Goal: Transaction & Acquisition: Obtain resource

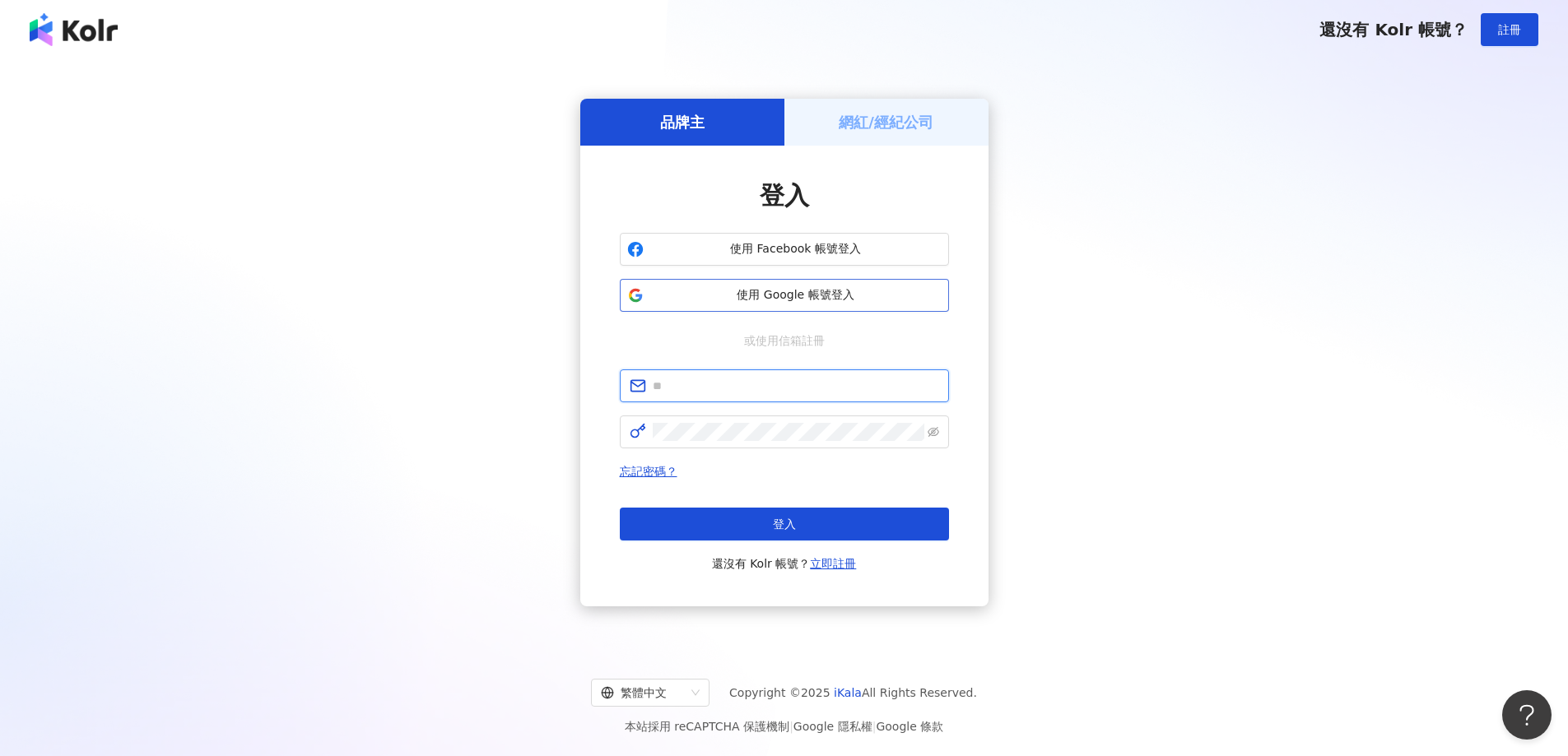
type input "**********"
click at [802, 294] on span "使用 Google 帳號登入" at bounding box center [796, 296] width 291 height 17
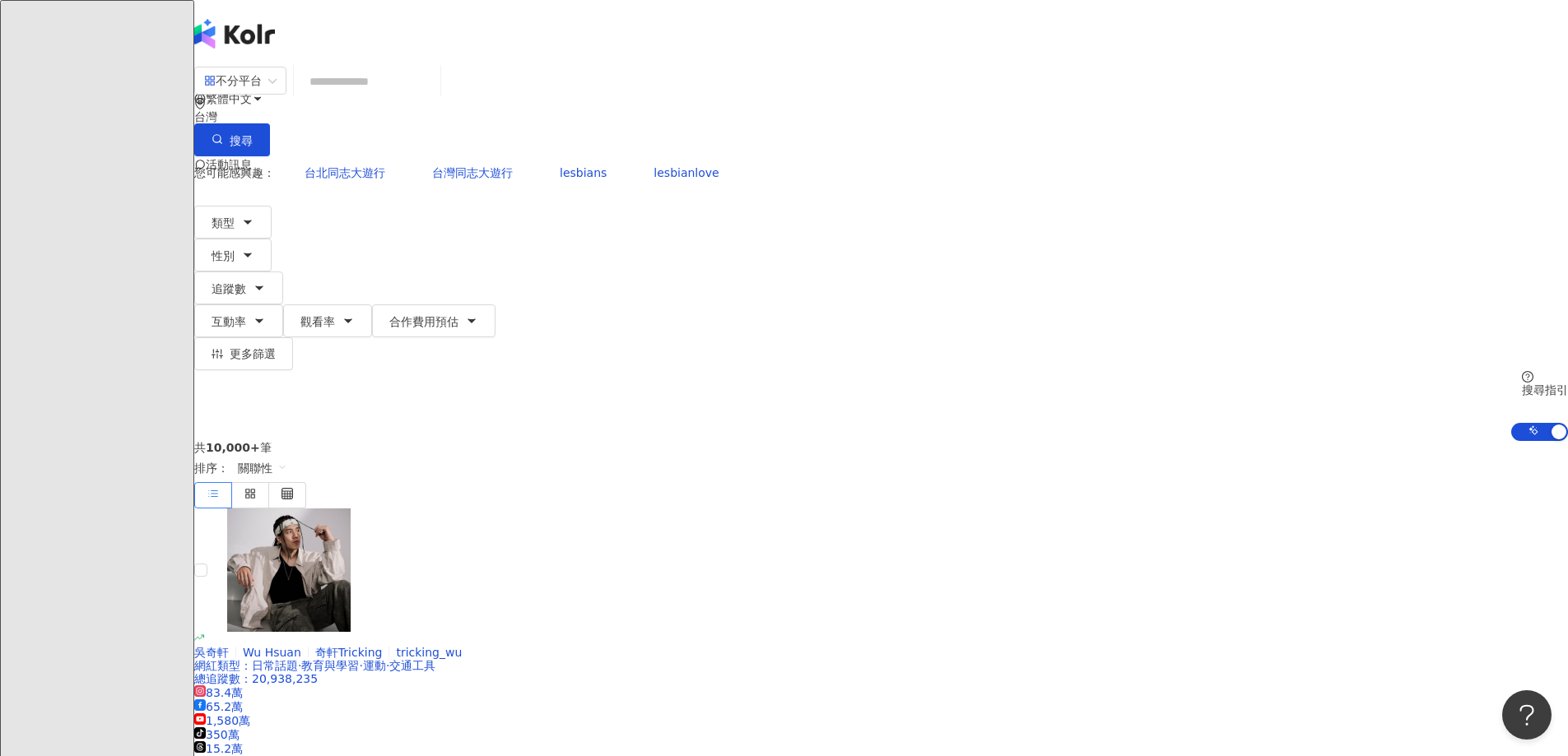
click at [761, 82] on div "不分平台 台灣 搜尋" at bounding box center [881, 111] width 1373 height 90
click at [434, 86] on input "search" at bounding box center [367, 82] width 133 height 32
paste input "**********"
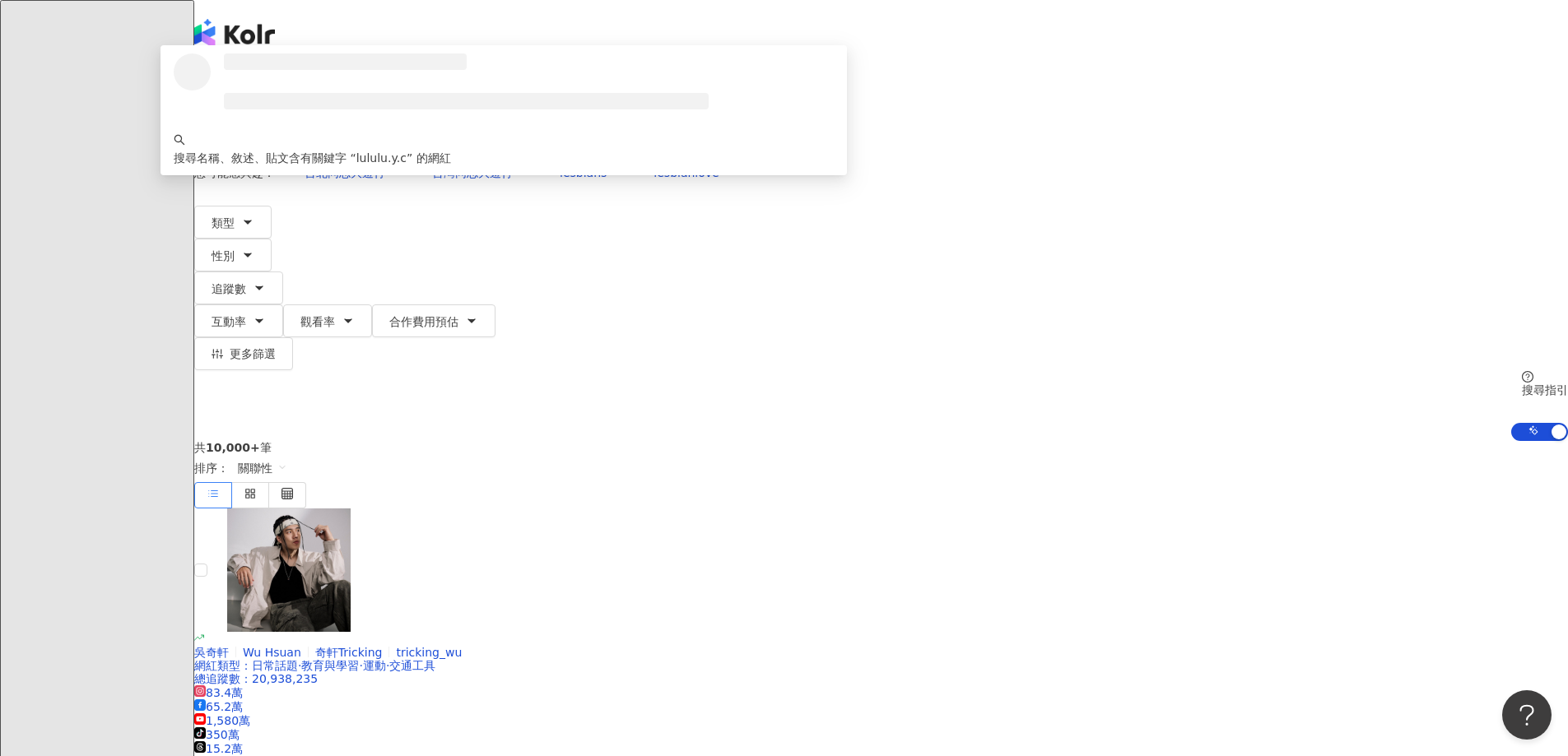
type input "**********"
click at [270, 123] on button "搜尋" at bounding box center [231, 139] width 76 height 33
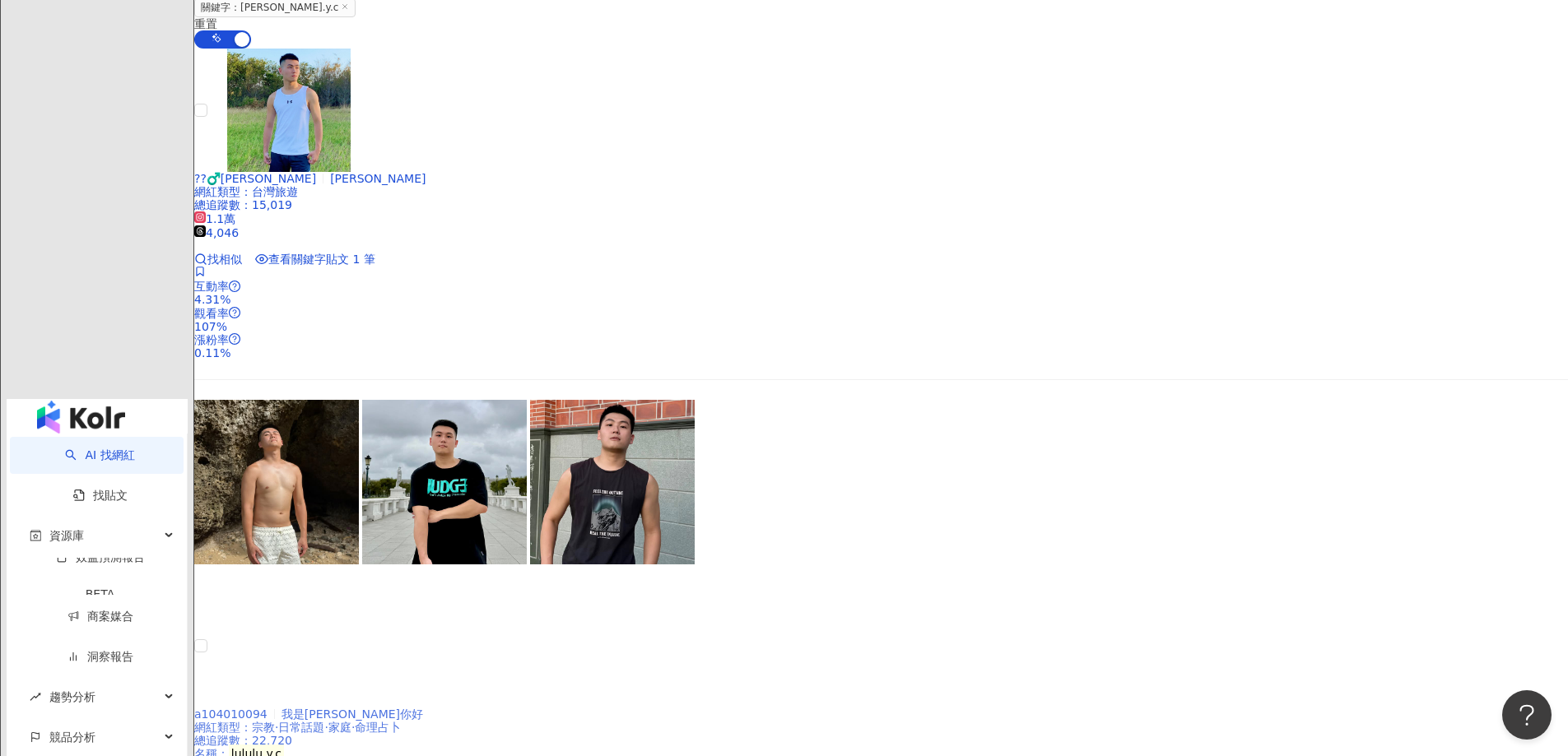
scroll to position [436, 0]
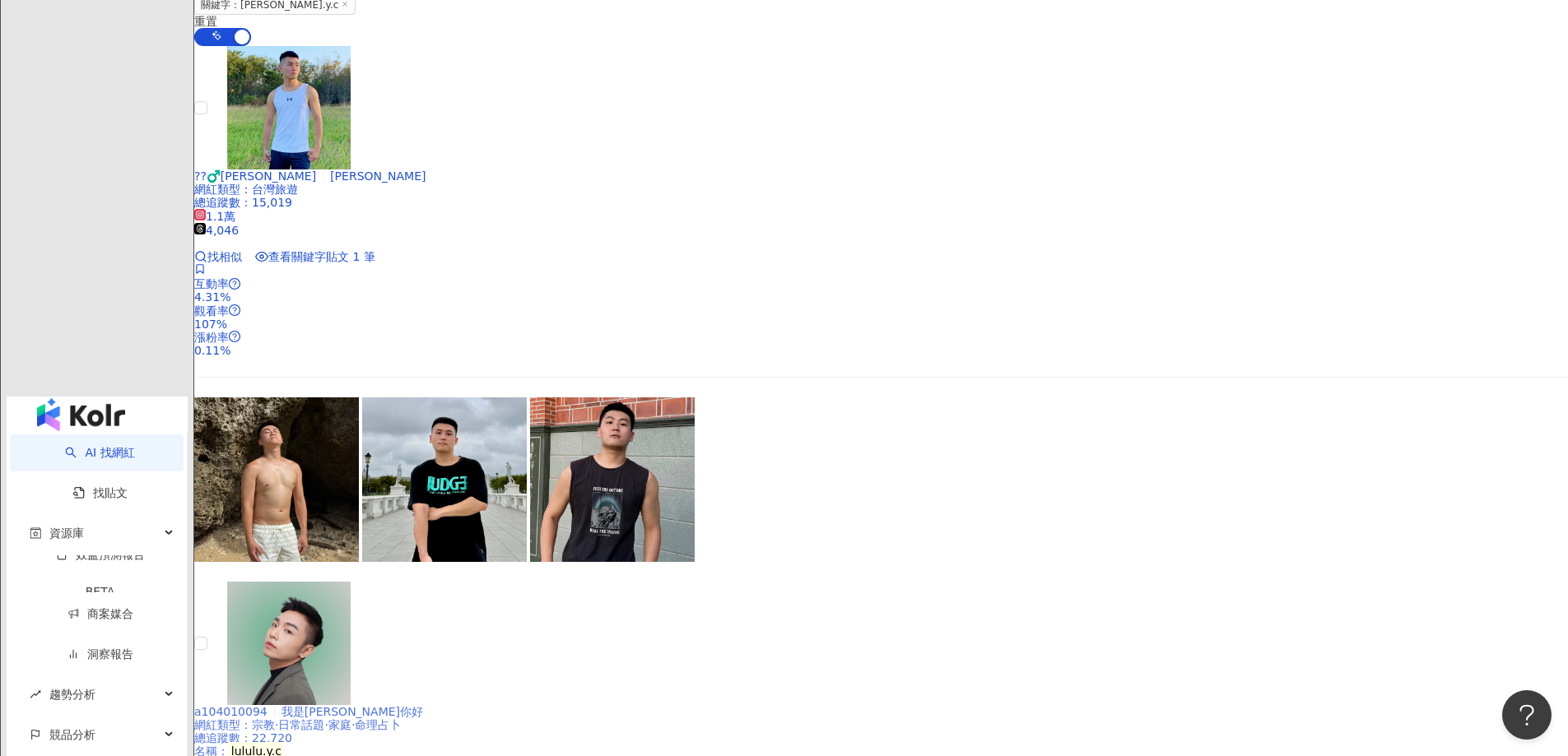
click at [275, 707] on div at bounding box center [274, 711] width 1 height 10
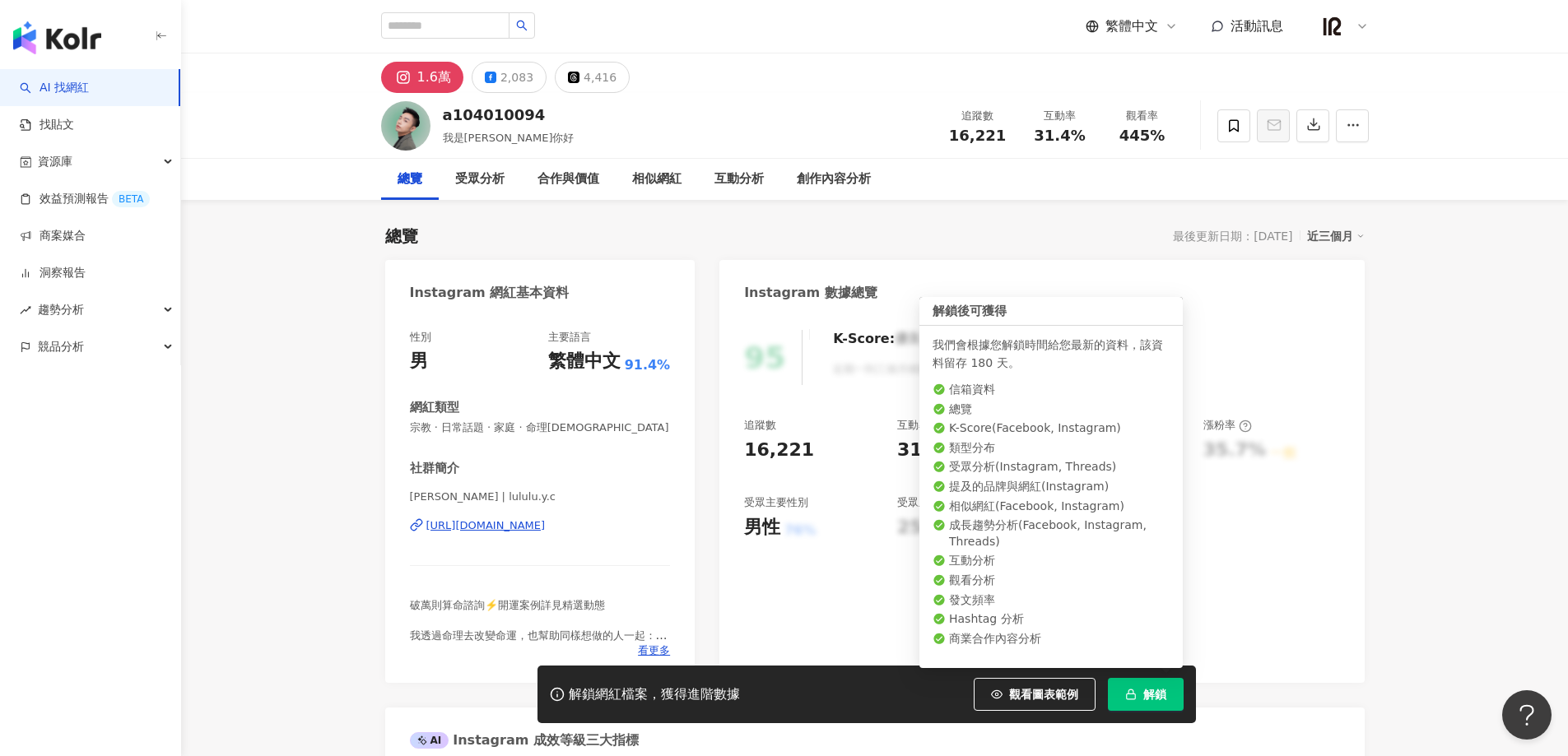
click at [1131, 694] on rect "button" at bounding box center [1131, 695] width 9 height 5
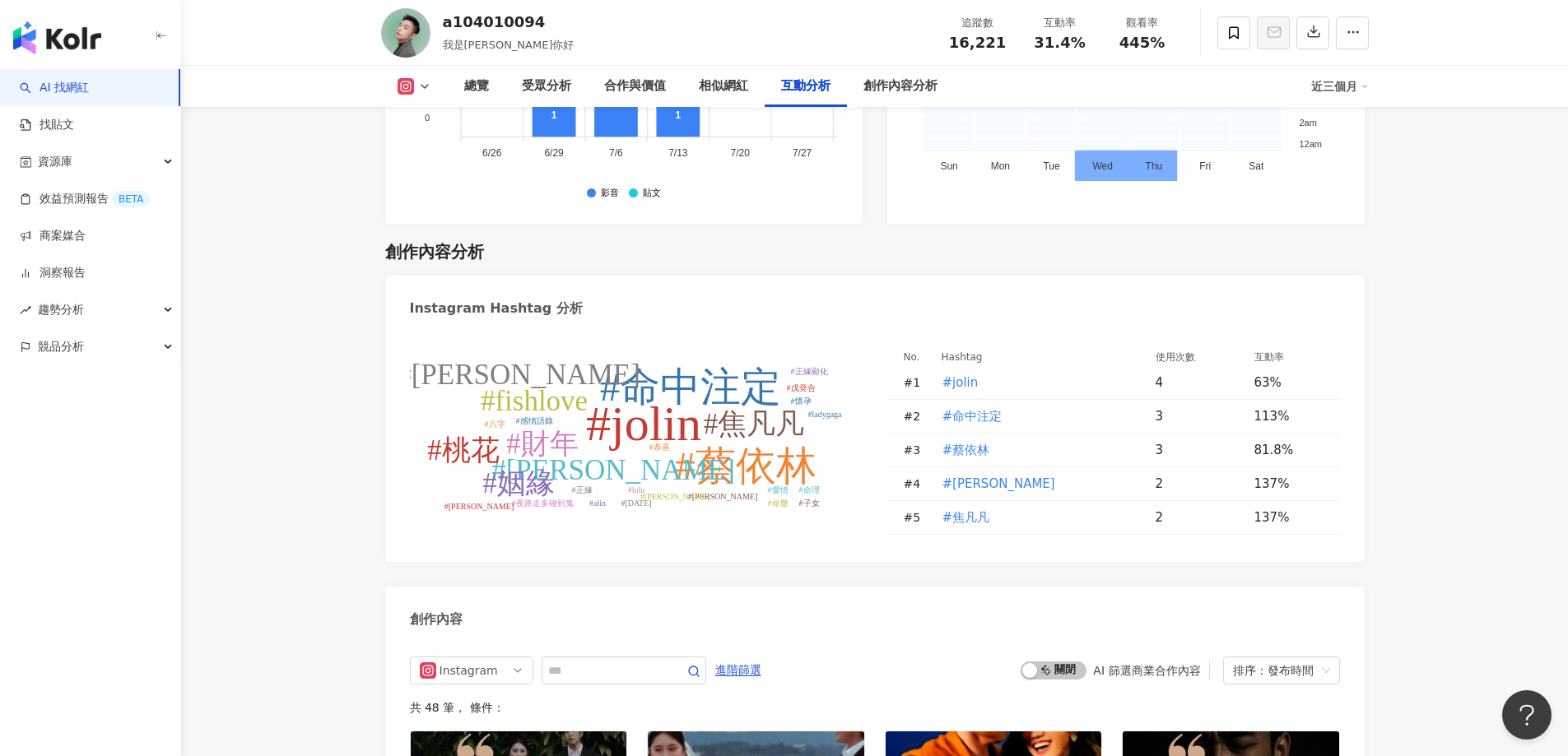
scroll to position [4605, 0]
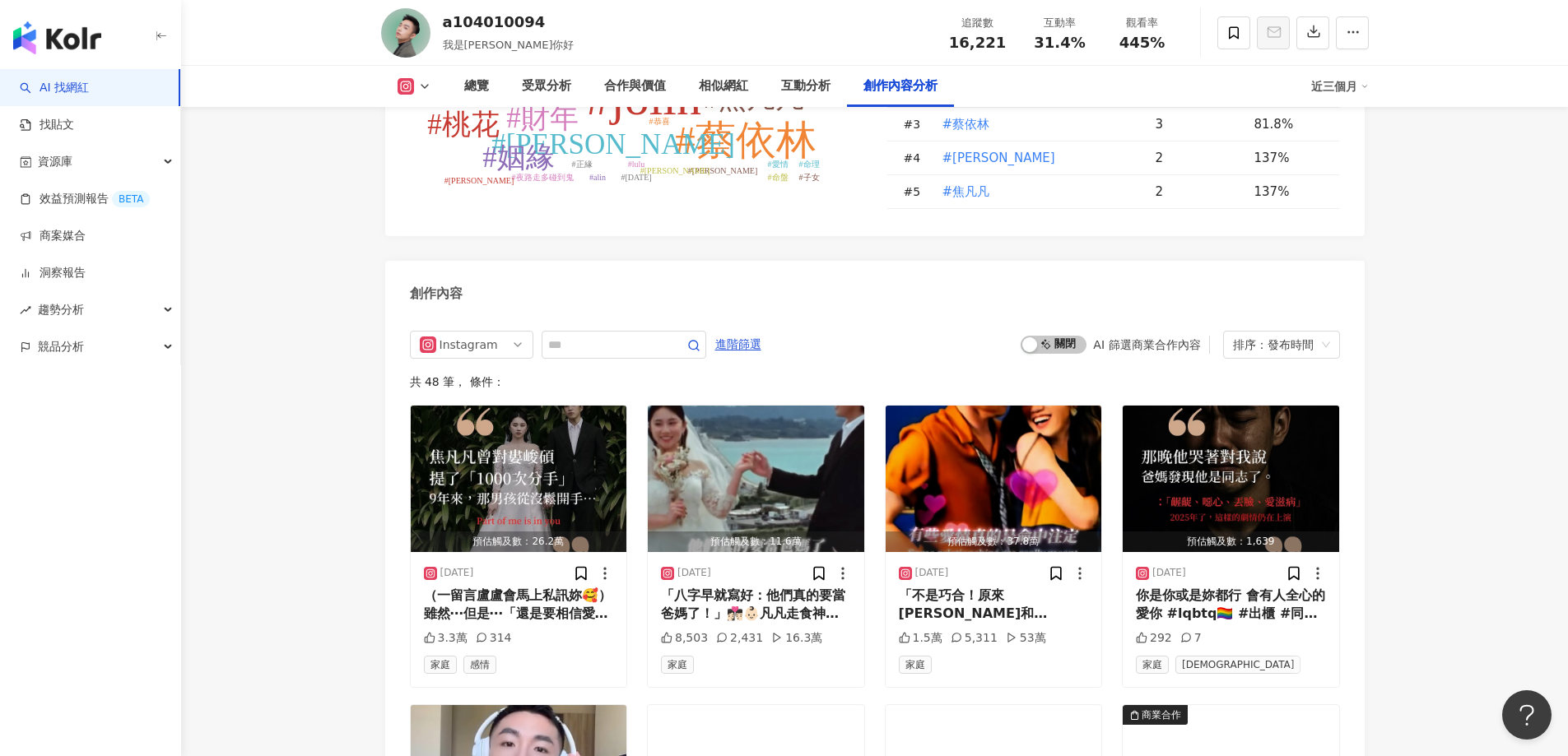
scroll to position [4933, 0]
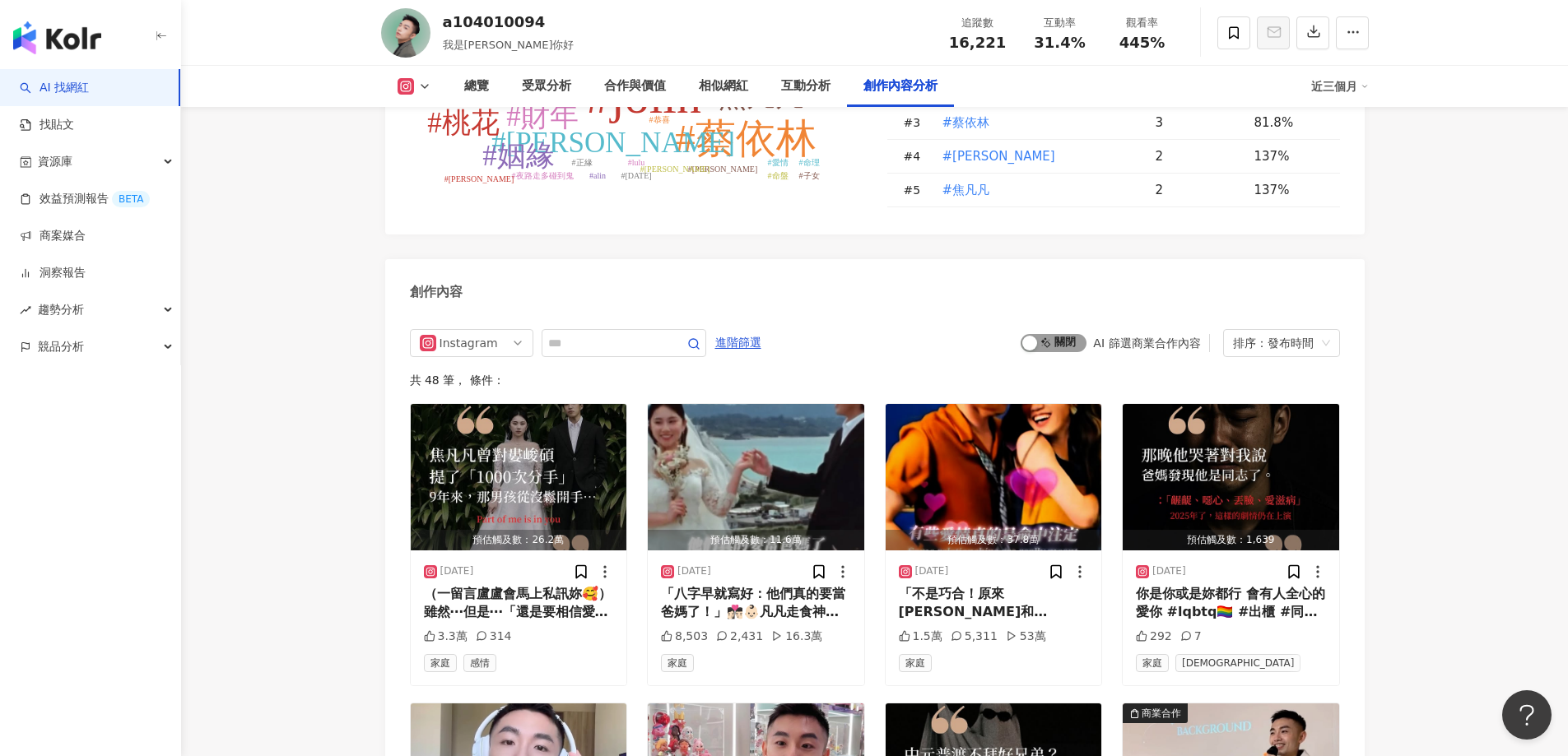
click at [1031, 336] on div "button" at bounding box center [1030, 343] width 15 height 15
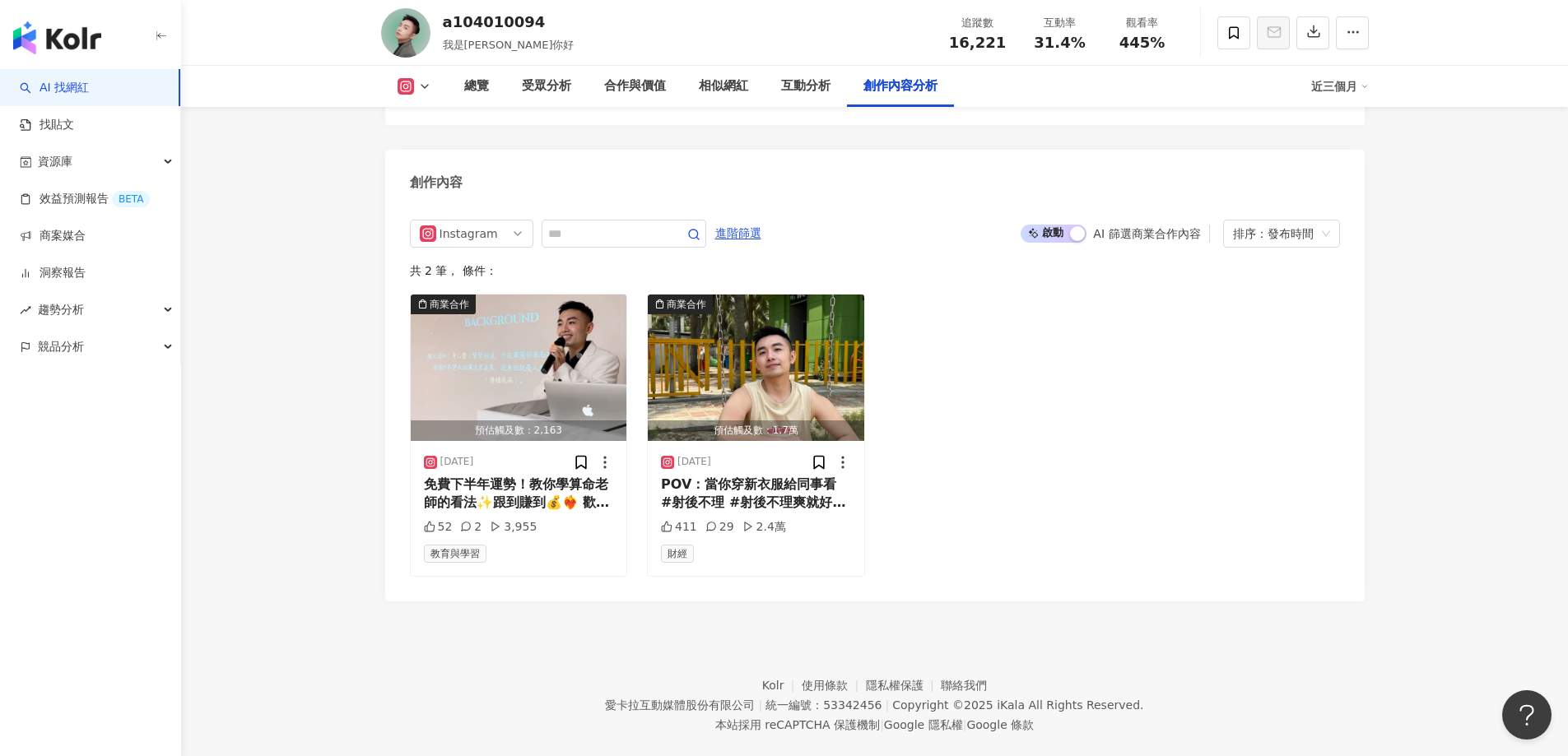
scroll to position [5028, 0]
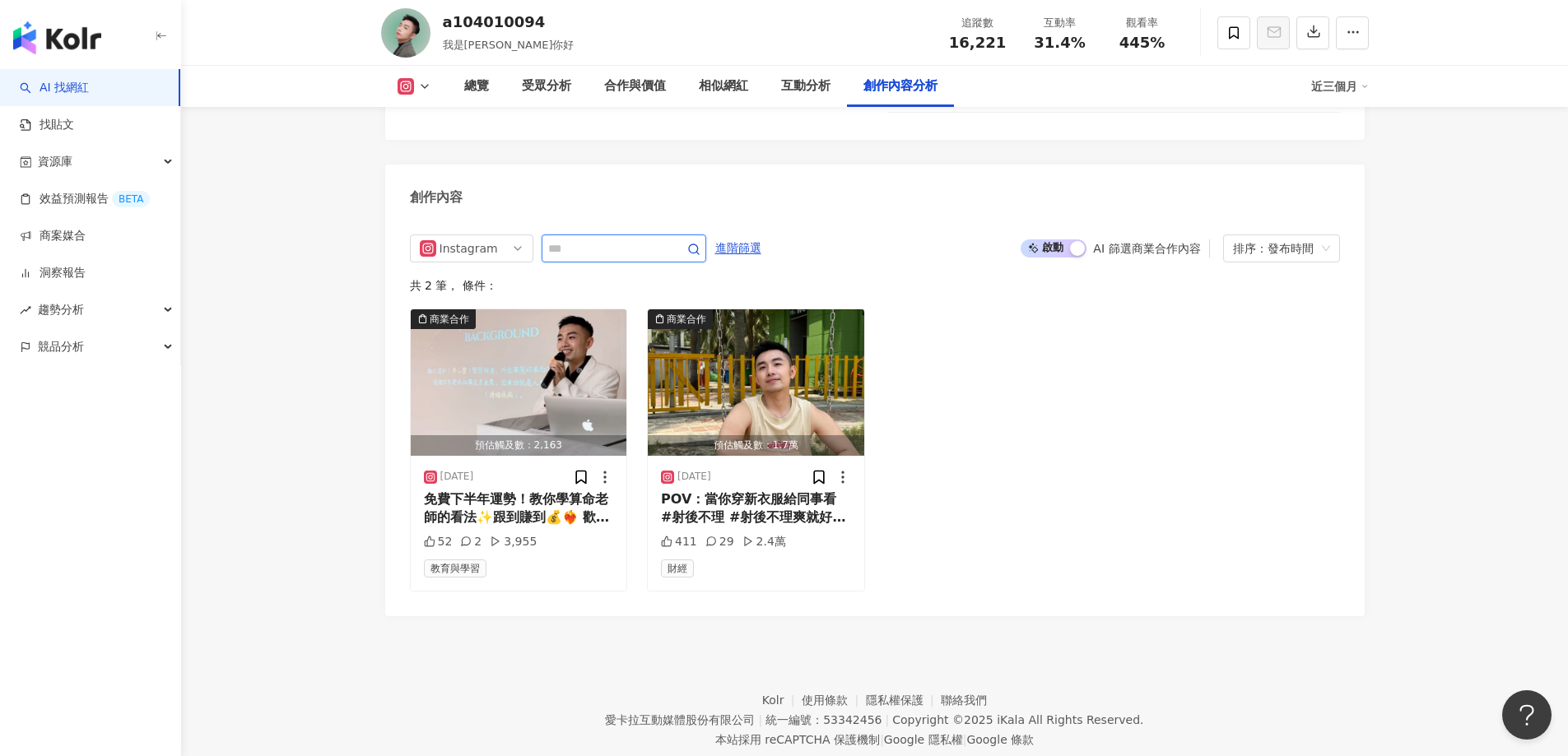
click at [625, 239] on input "text" at bounding box center [606, 248] width 116 height 20
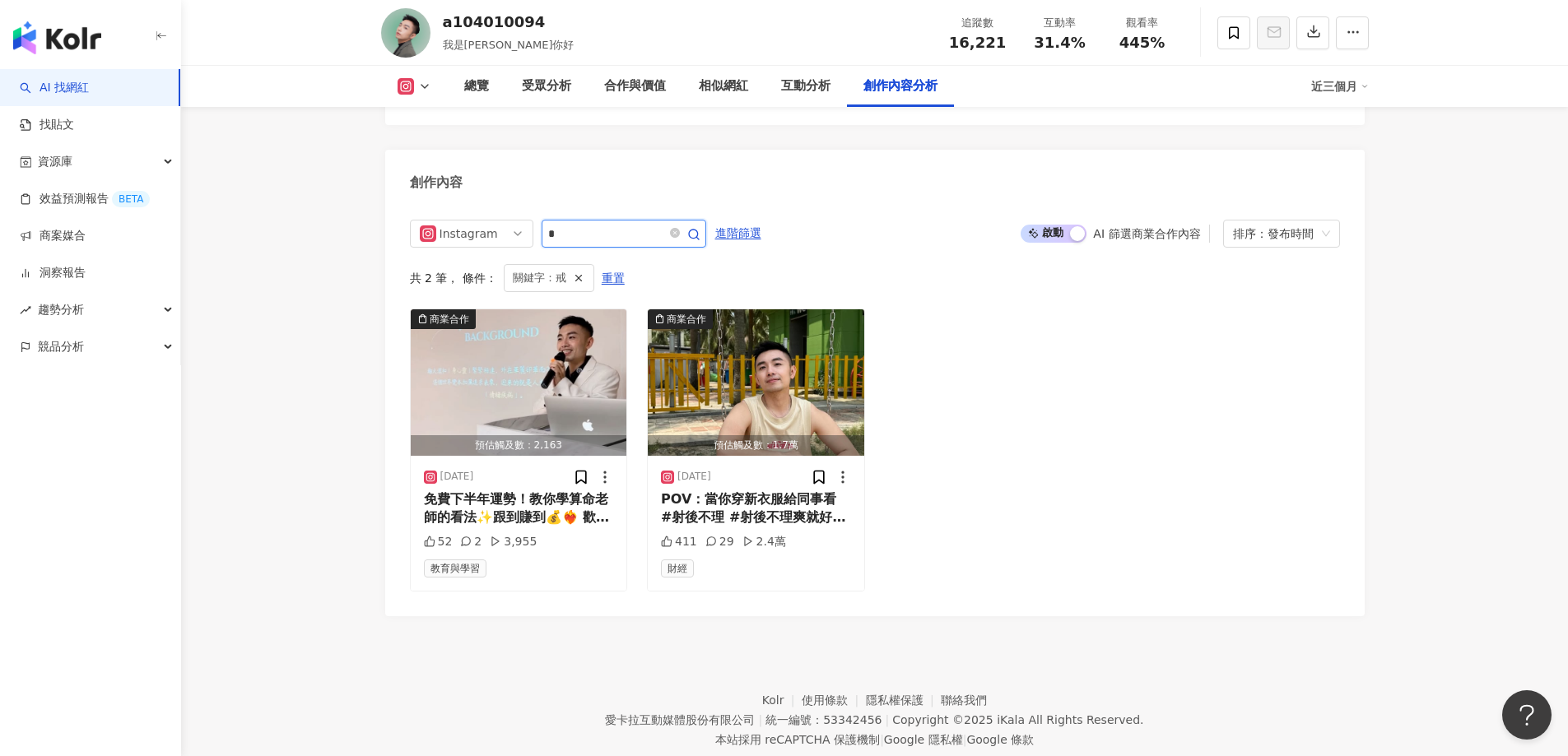
scroll to position [4874, 0]
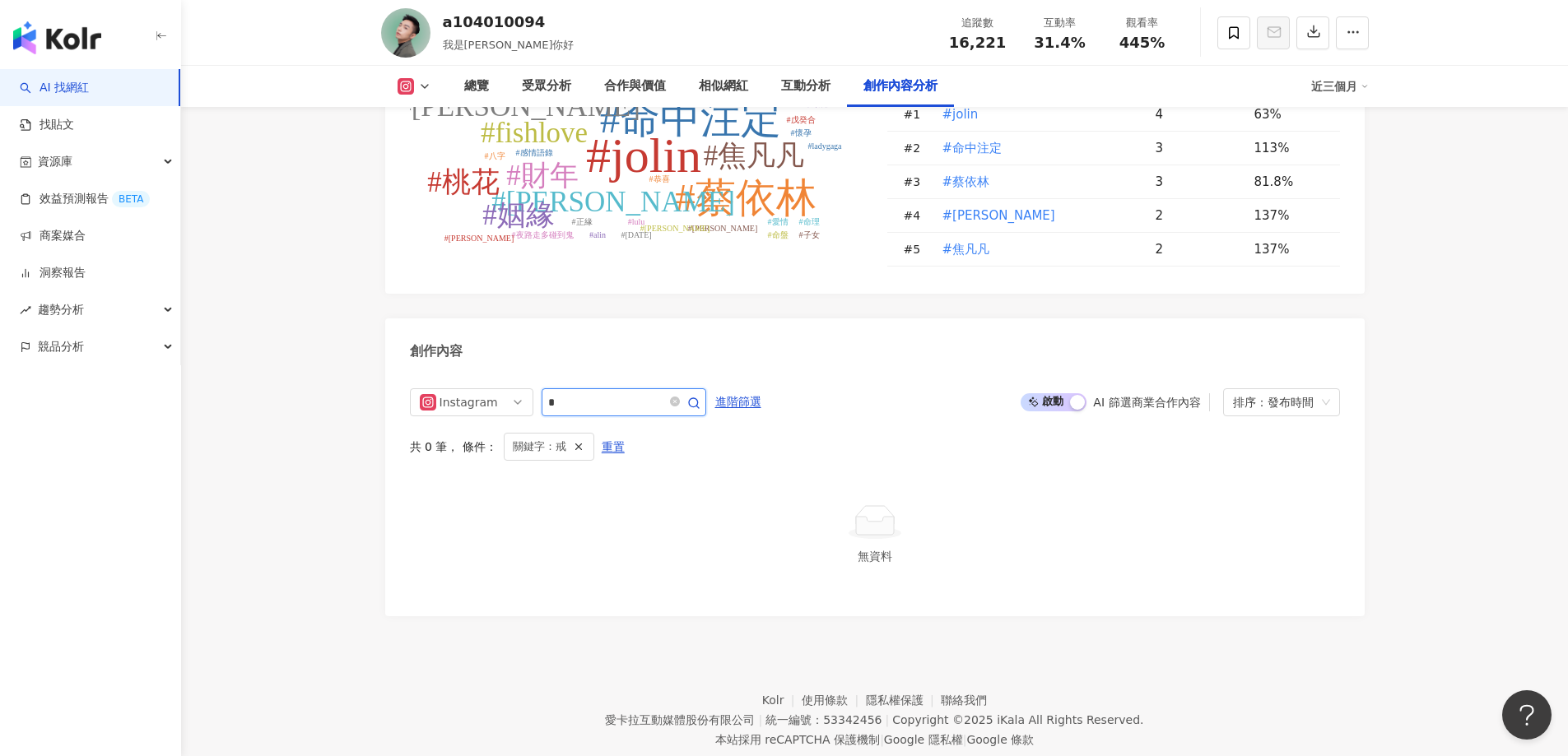
click at [597, 392] on input "*" at bounding box center [606, 402] width 116 height 20
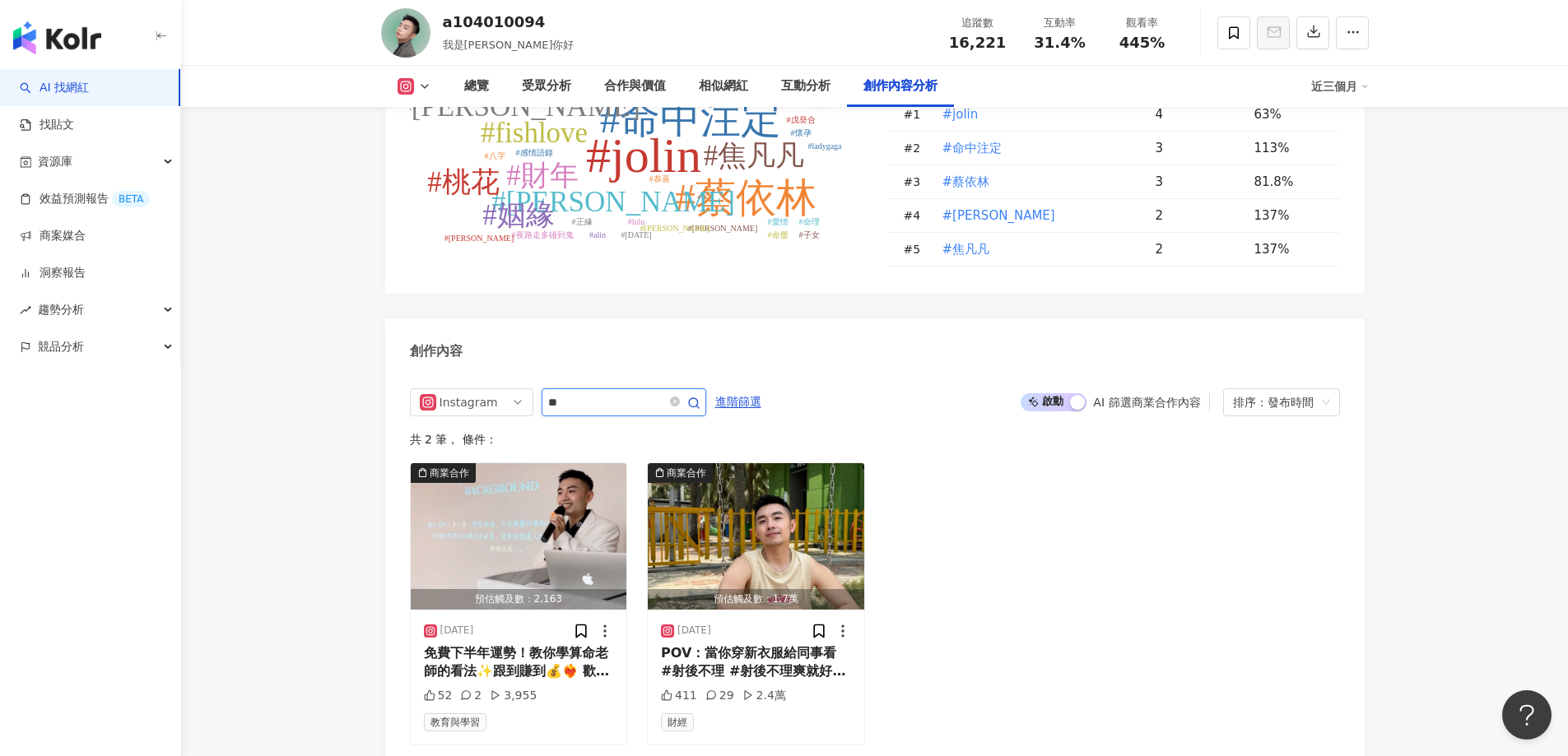
scroll to position [5028, 0]
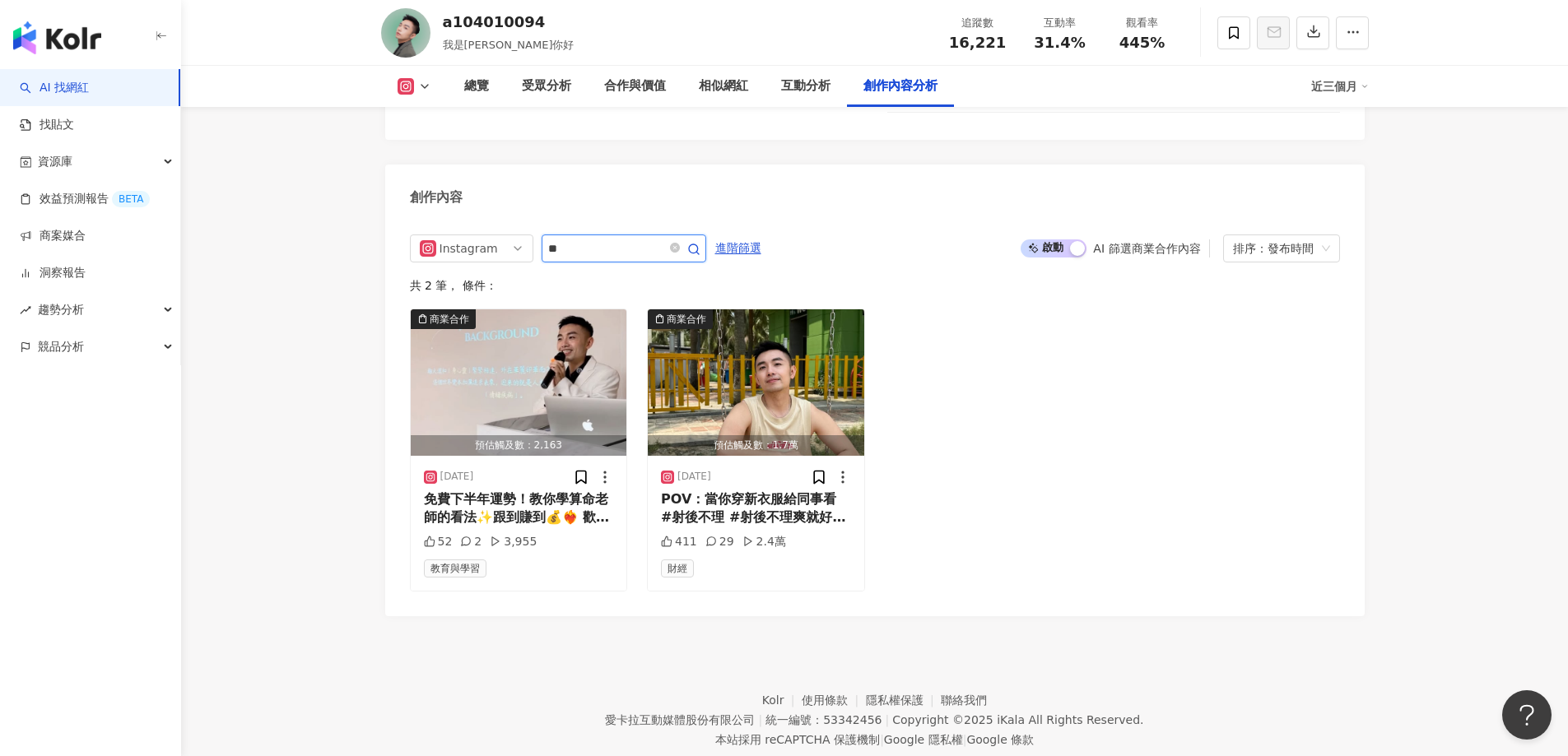
type input "*"
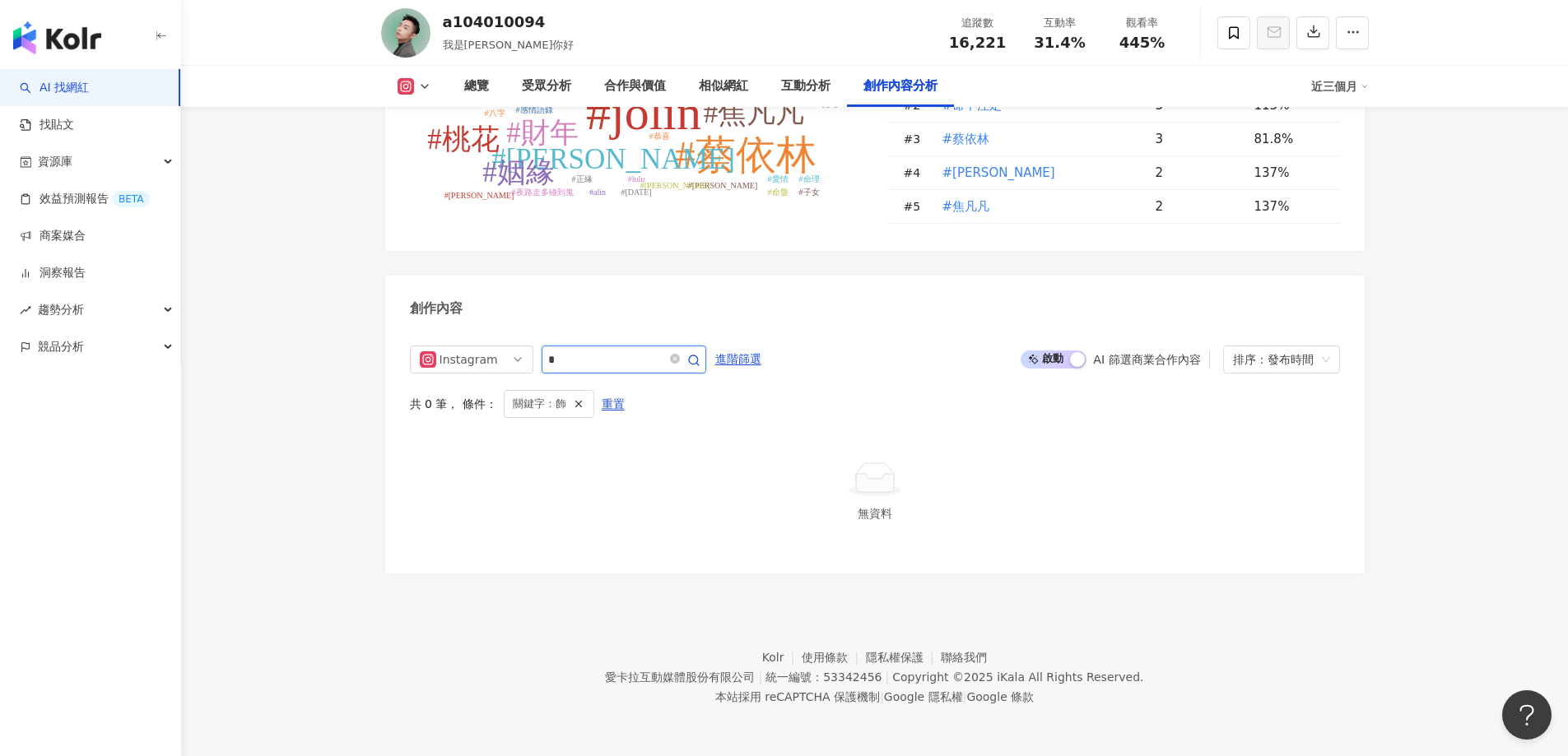
scroll to position [4874, 0]
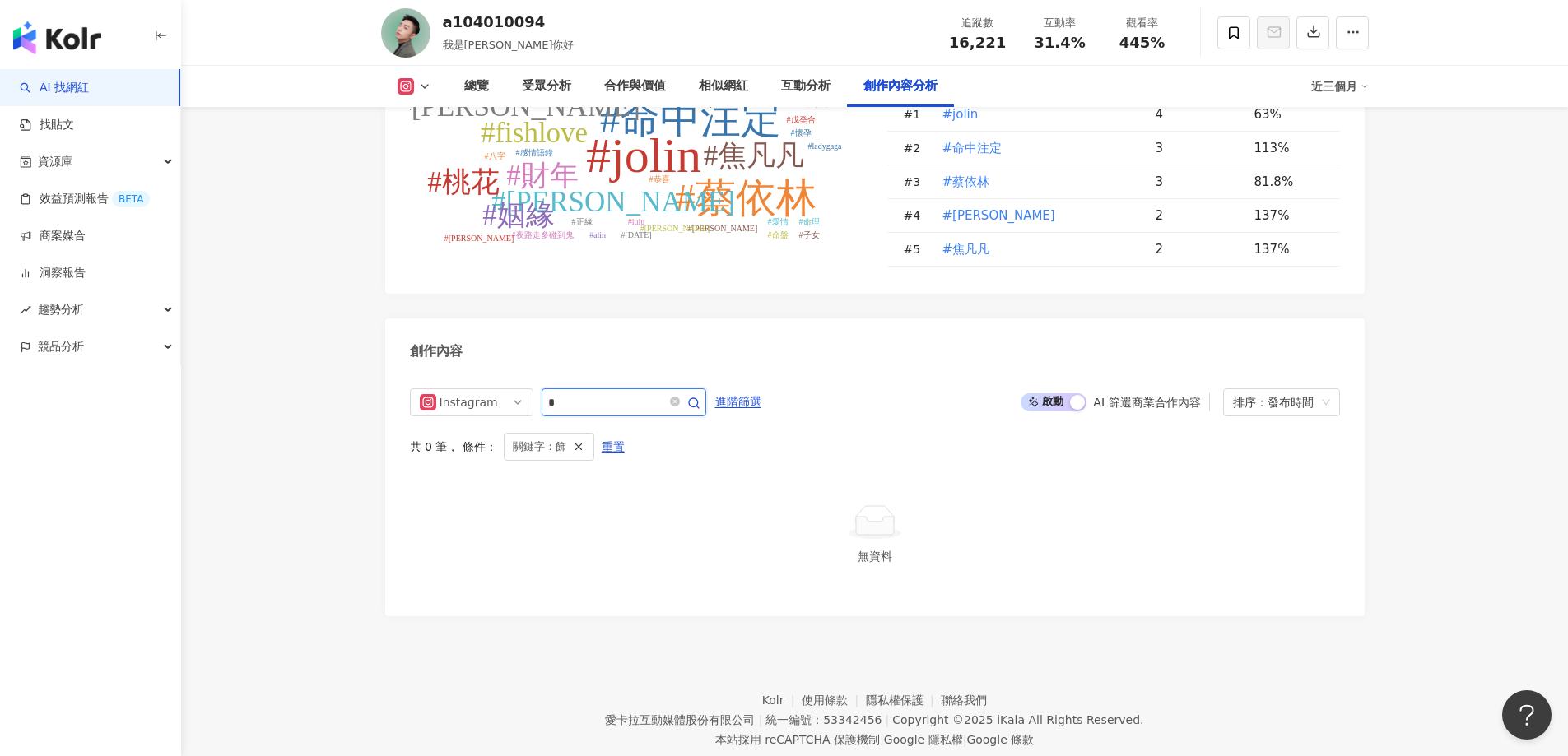
type input "*"
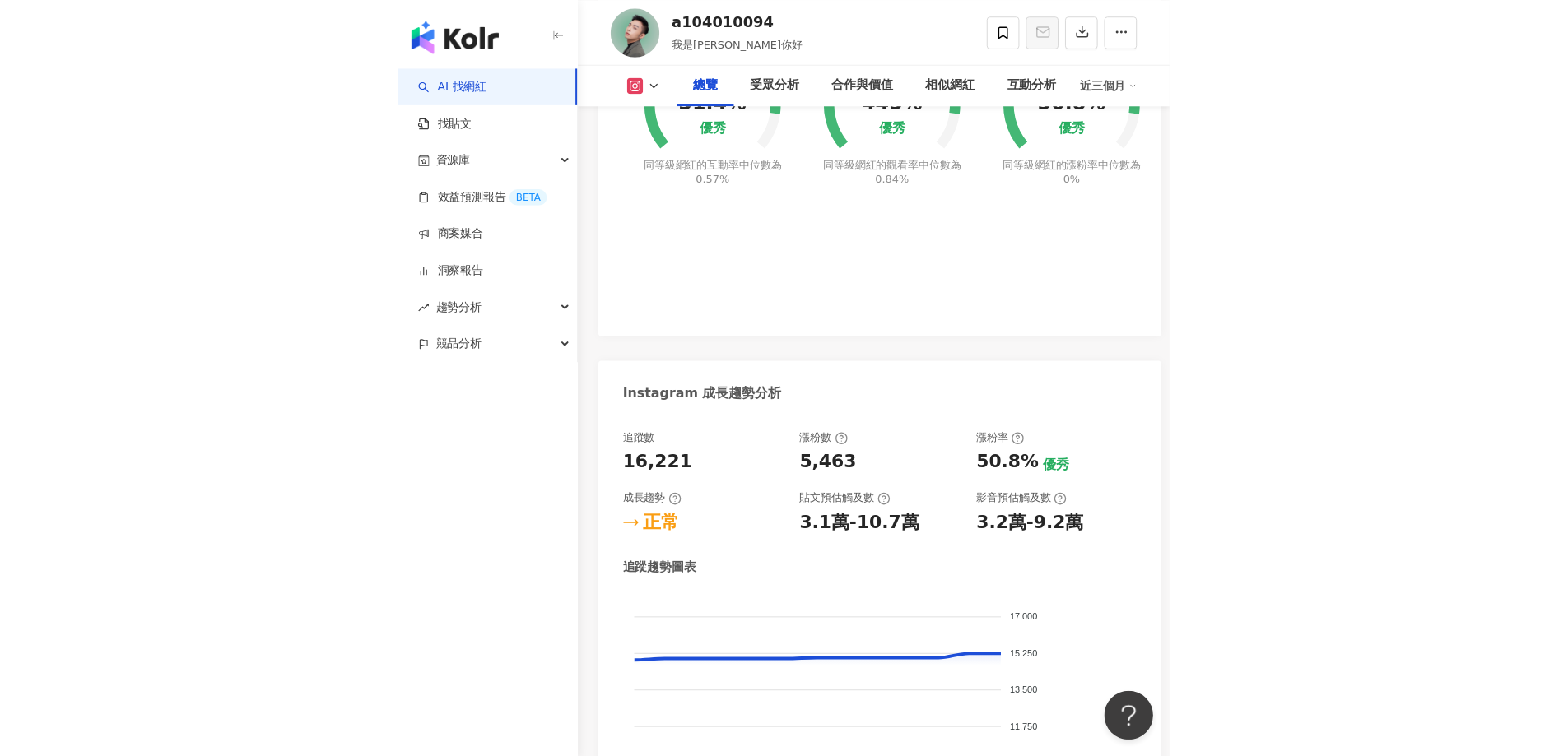
scroll to position [1124, 0]
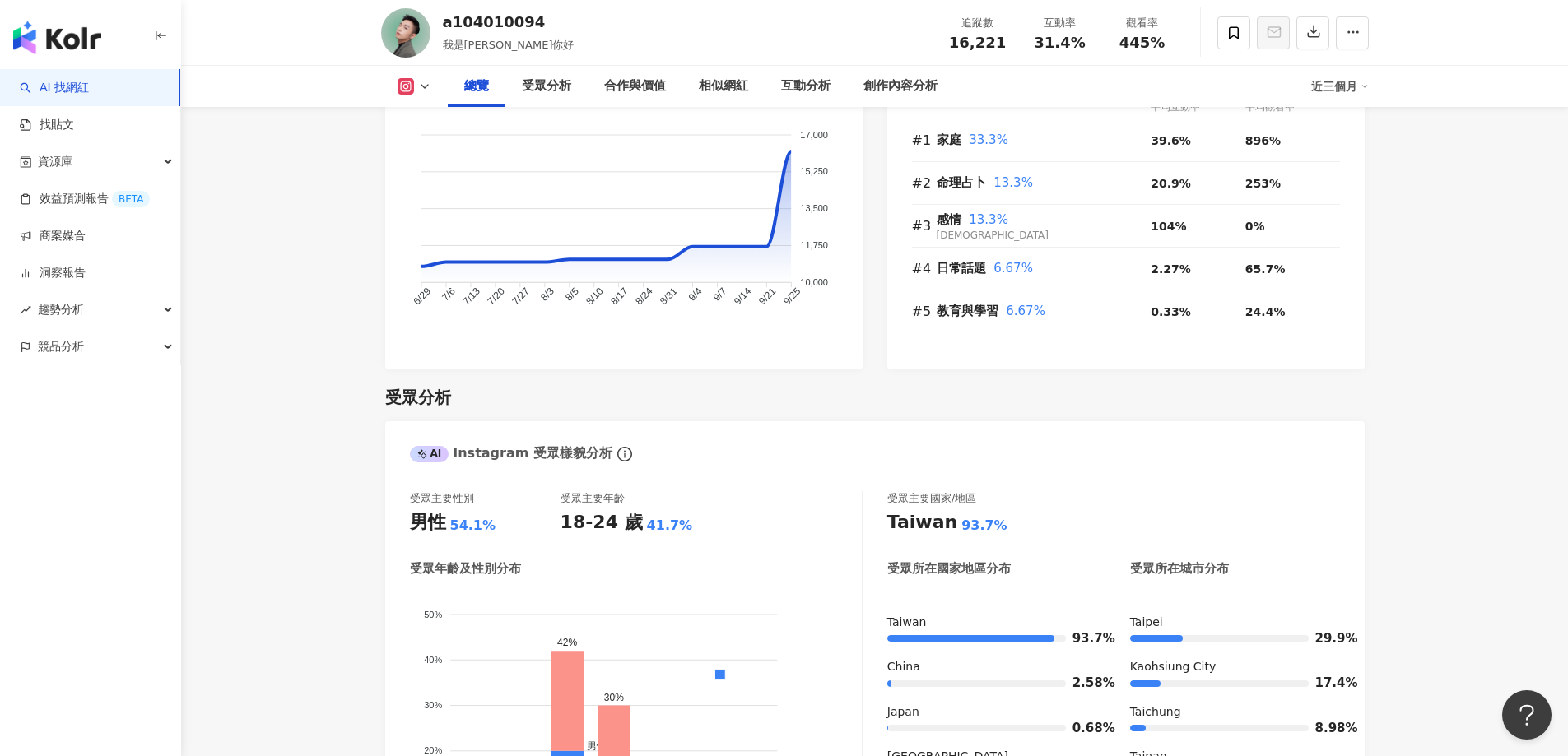
scroll to position [1124, 0]
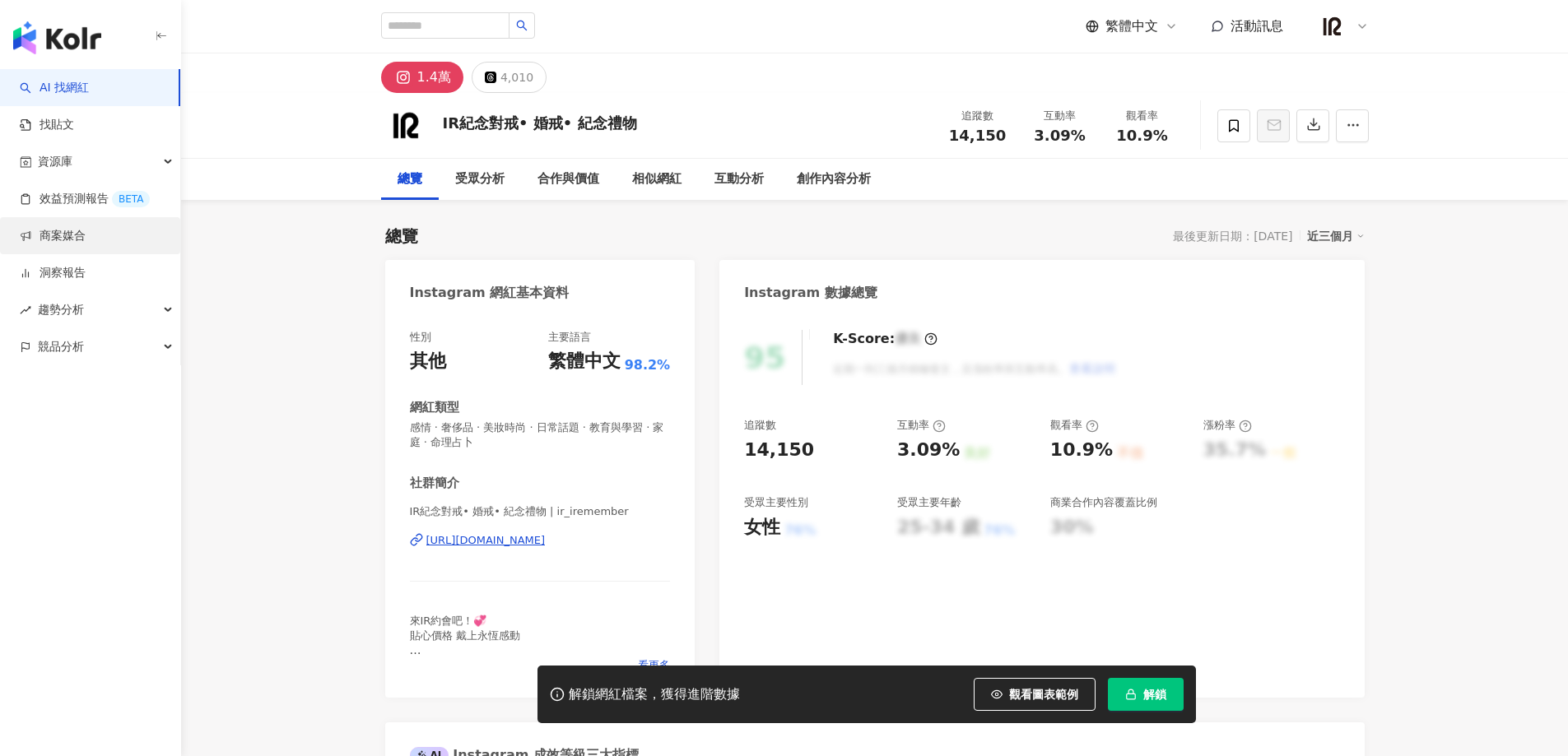
click at [67, 232] on link "商案媒合" at bounding box center [52, 236] width 66 height 17
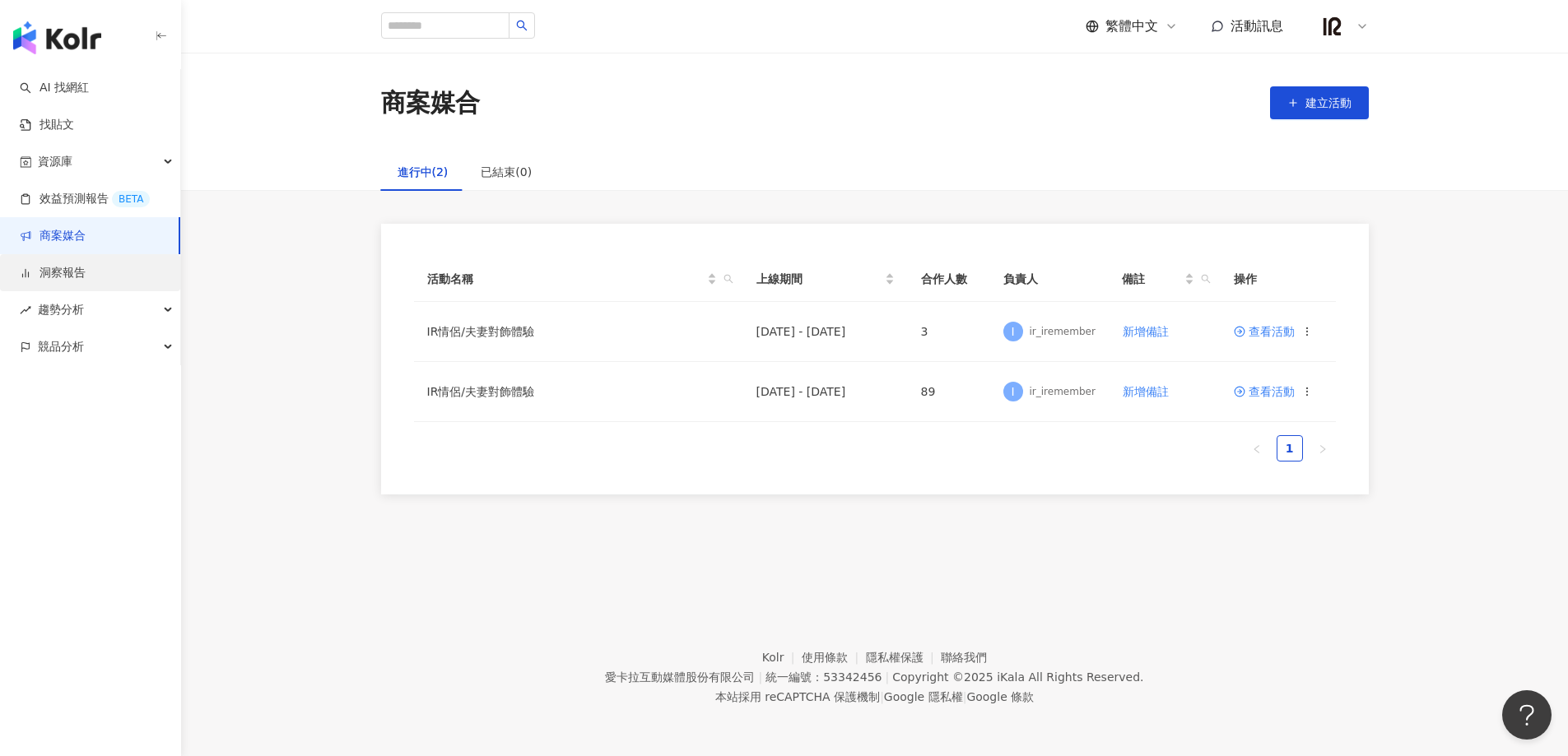
click at [60, 279] on link "洞察報告" at bounding box center [52, 273] width 66 height 17
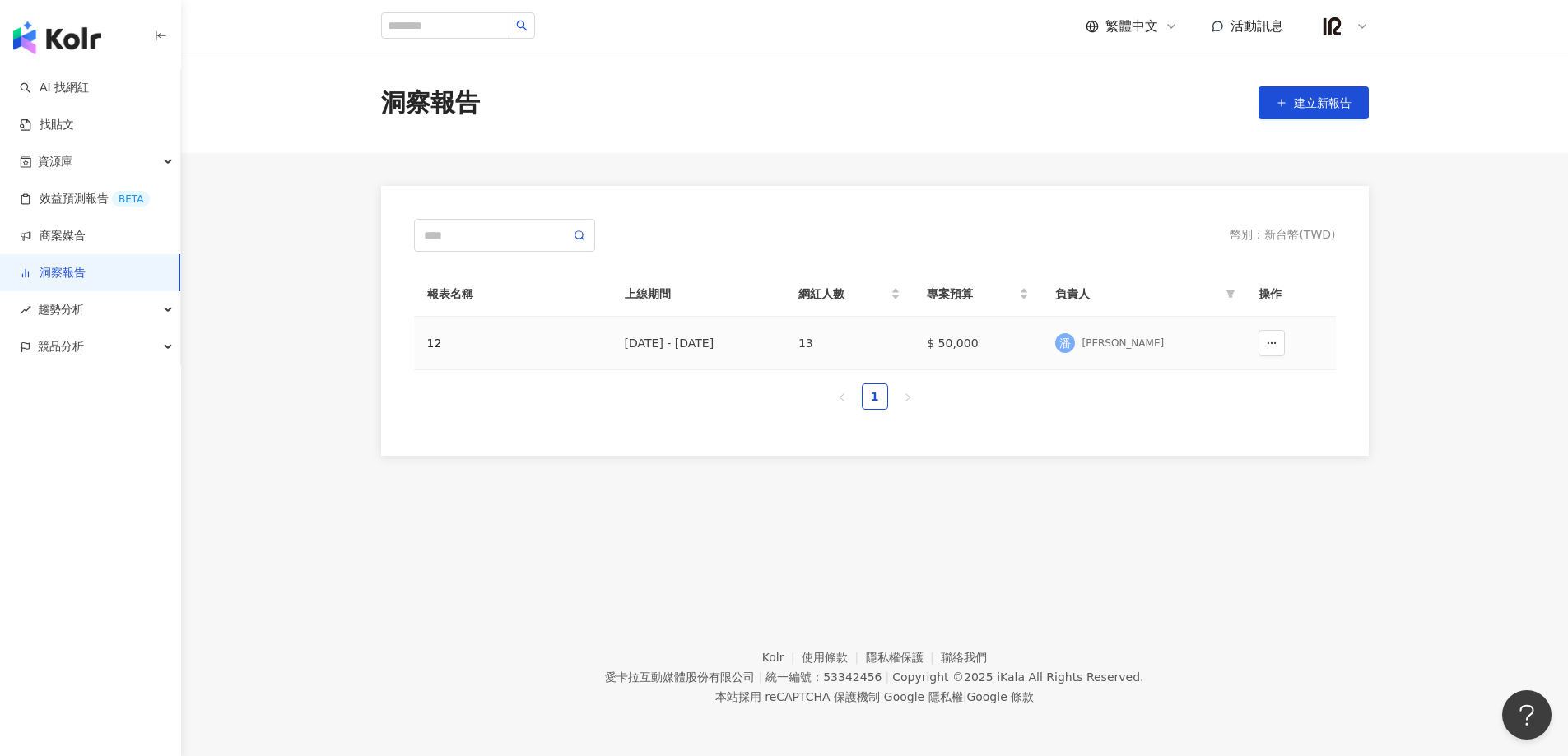
click at [437, 342] on div "12" at bounding box center [512, 342] width 171 height 18
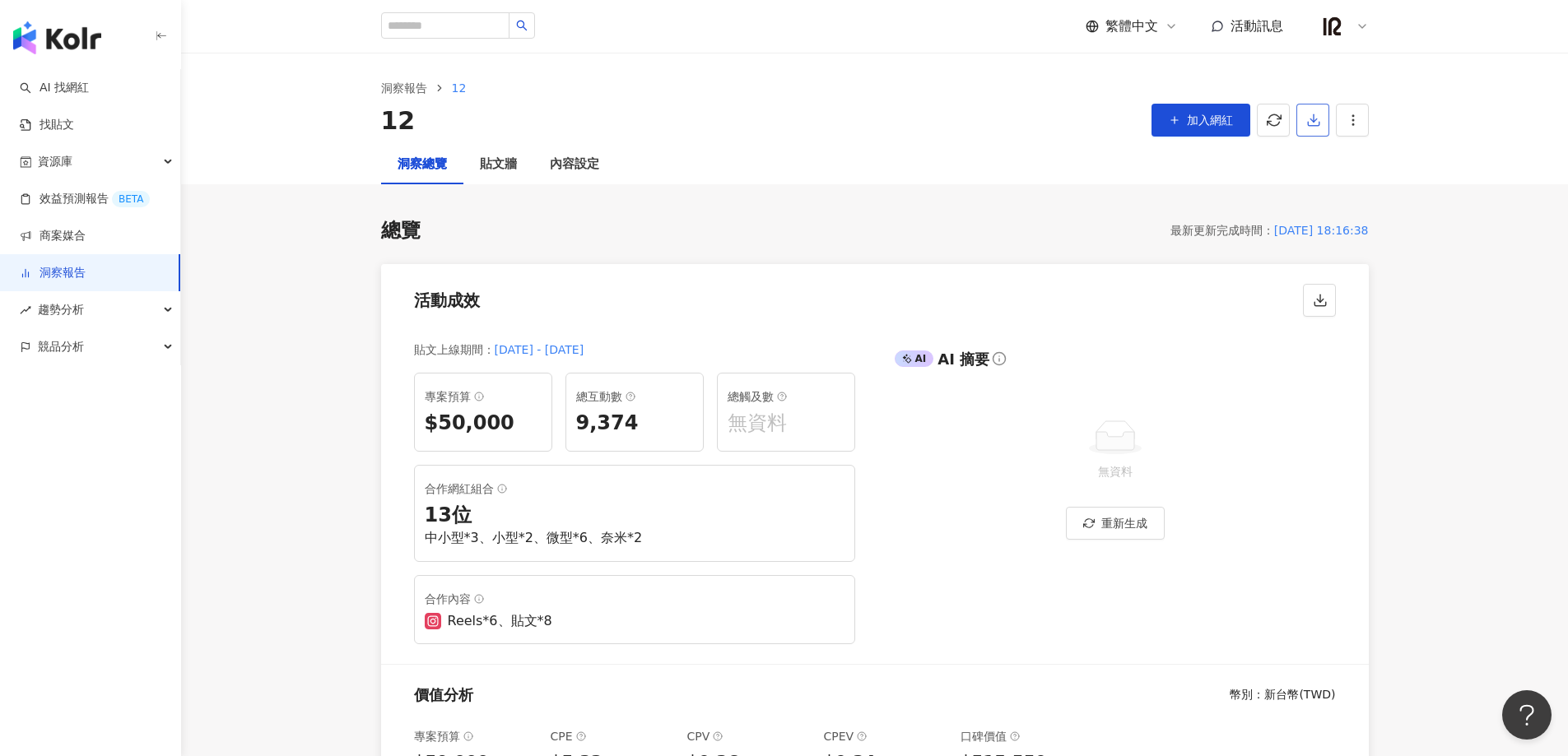
click at [1319, 124] on icon "button" at bounding box center [1313, 124] width 11 height 4
click at [1332, 162] on span "匯出 PPT" at bounding box center [1339, 158] width 58 height 18
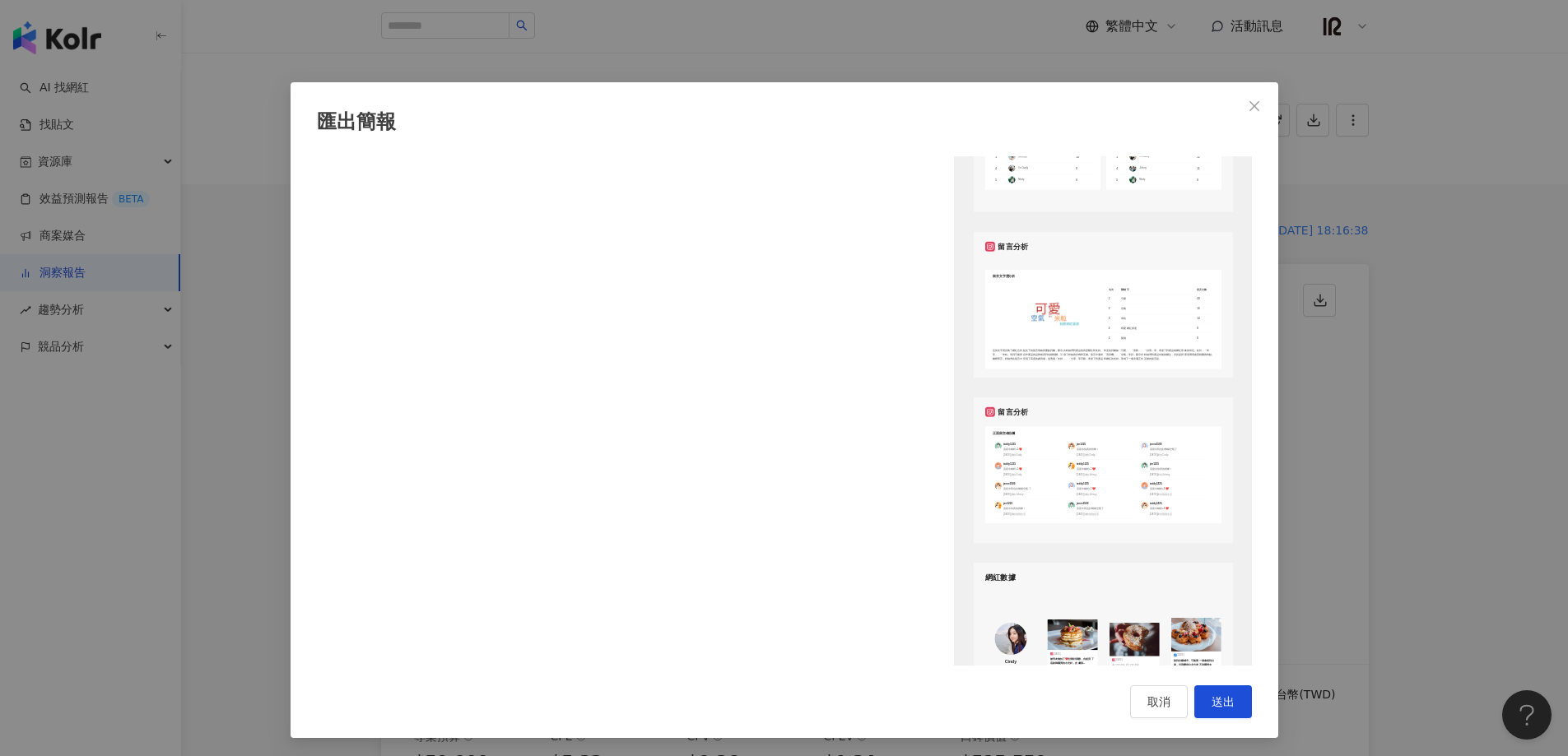
scroll to position [1644, 0]
click at [1214, 708] on span "送出" at bounding box center [1223, 701] width 23 height 13
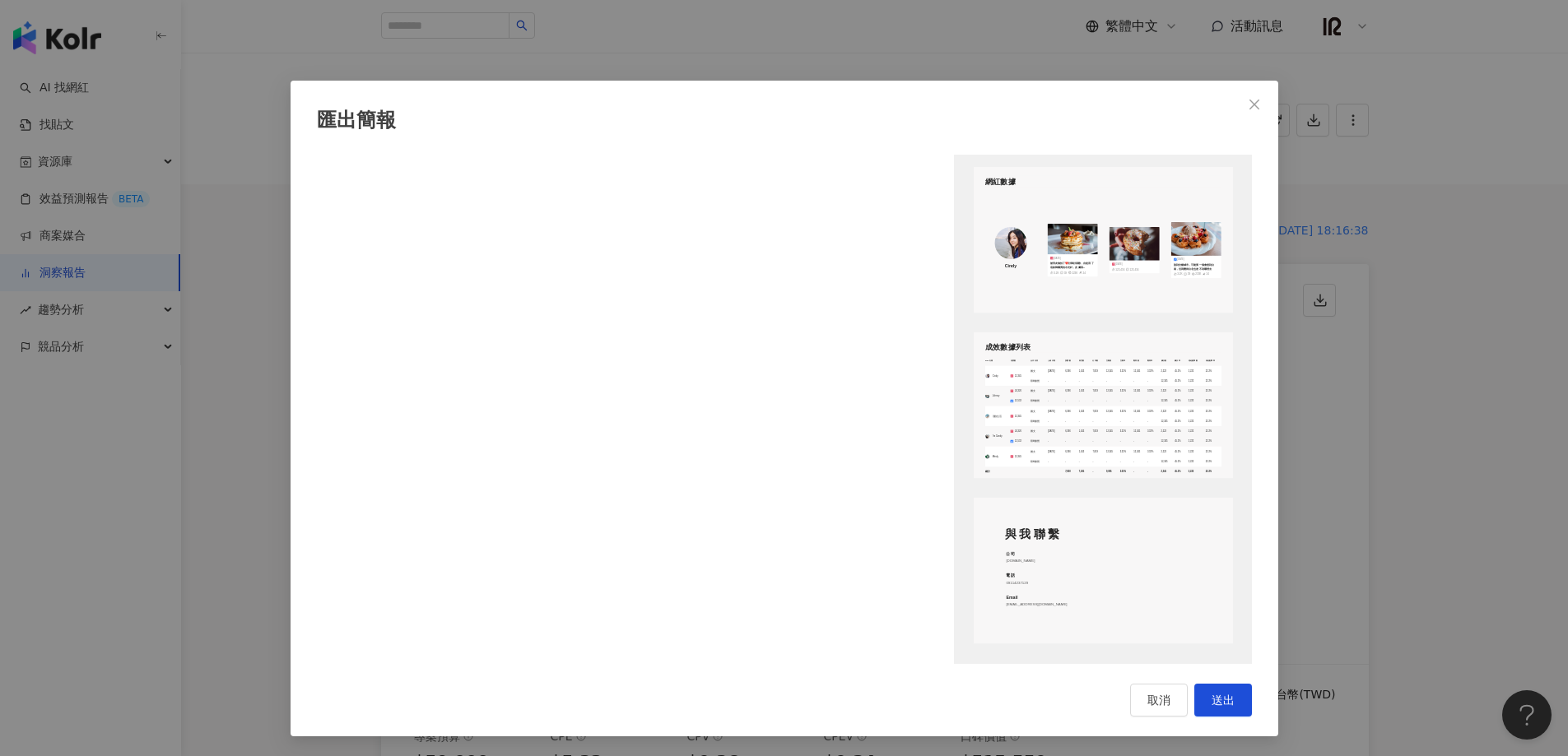
scroll to position [1, 0]
click at [1247, 102] on icon "close" at bounding box center [1254, 104] width 13 height 13
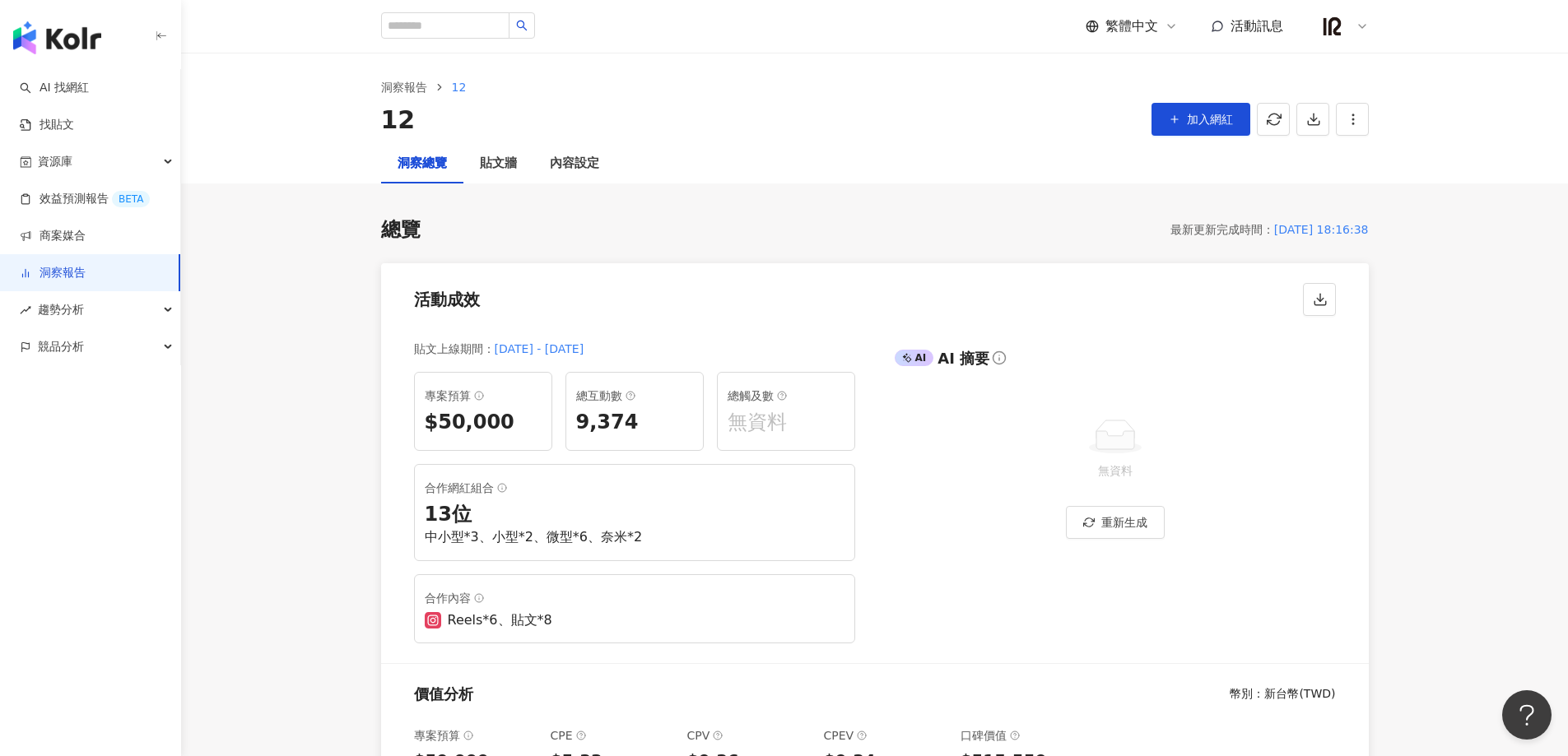
scroll to position [0, 0]
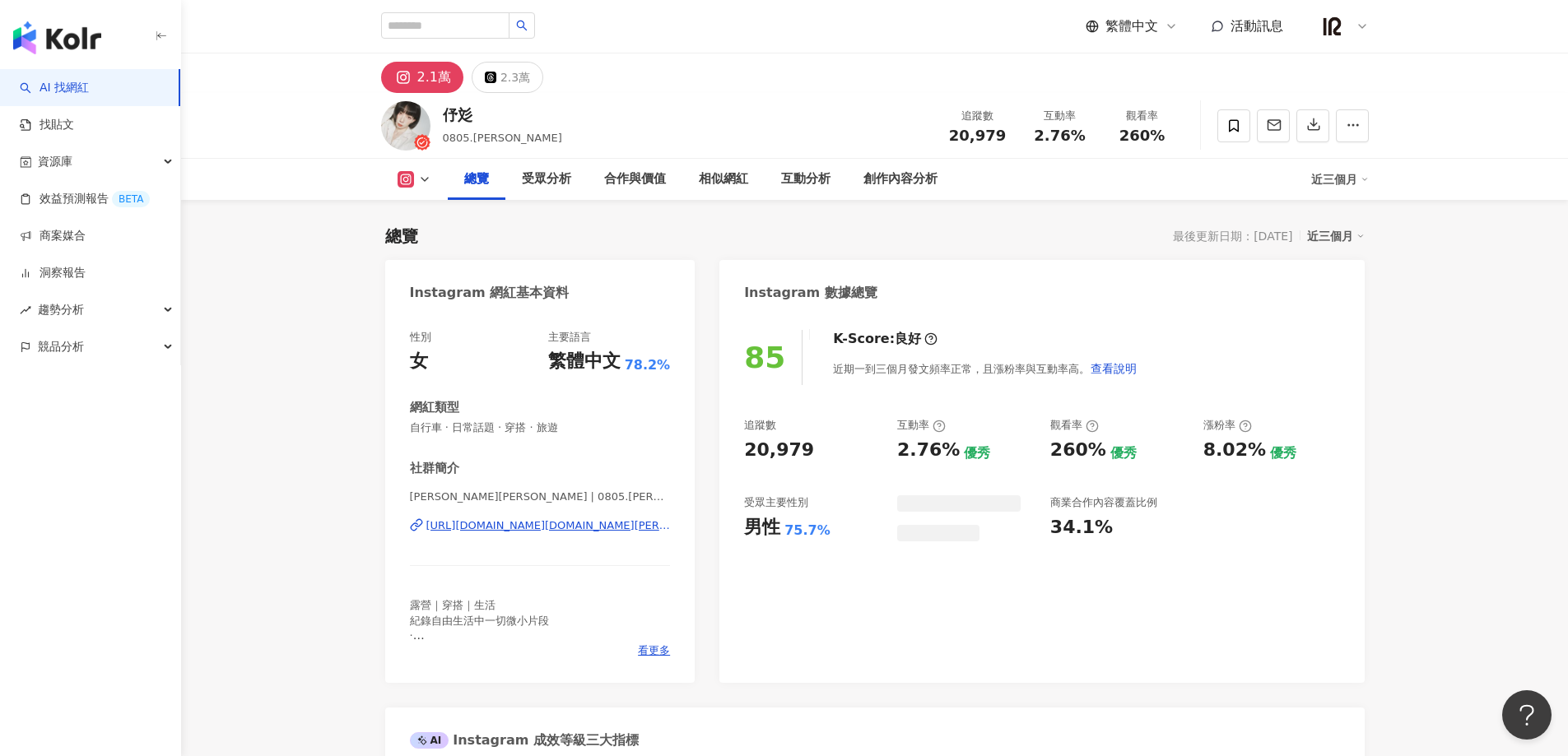
scroll to position [102, 0]
